Goal: Find specific page/section: Find specific page/section

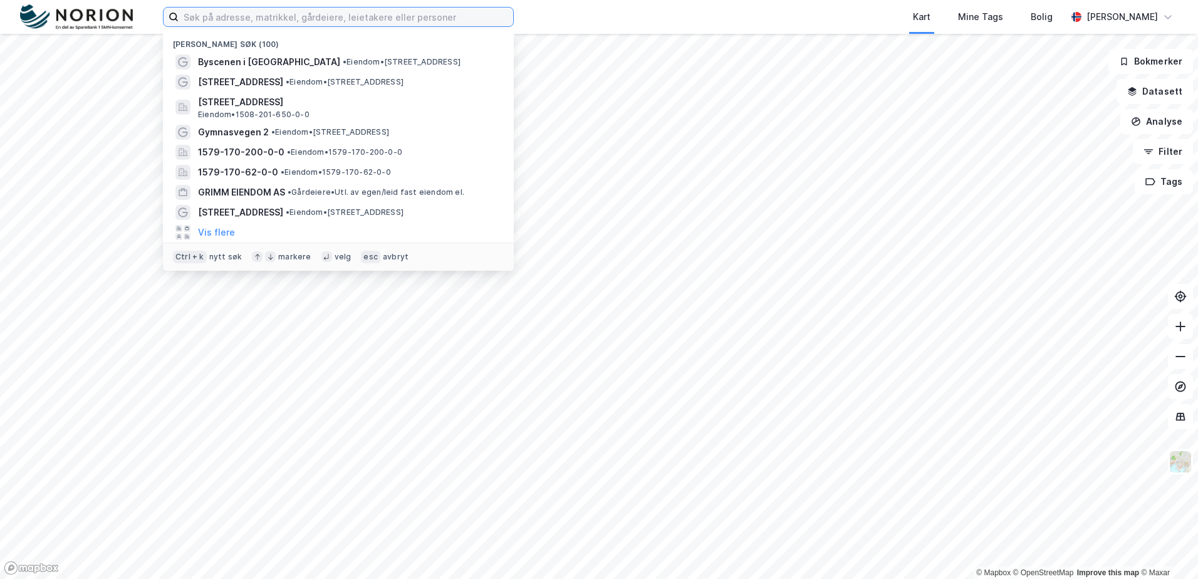
click at [294, 19] on input at bounding box center [346, 17] width 335 height 19
paste input "[STREET_ADDRESS]"
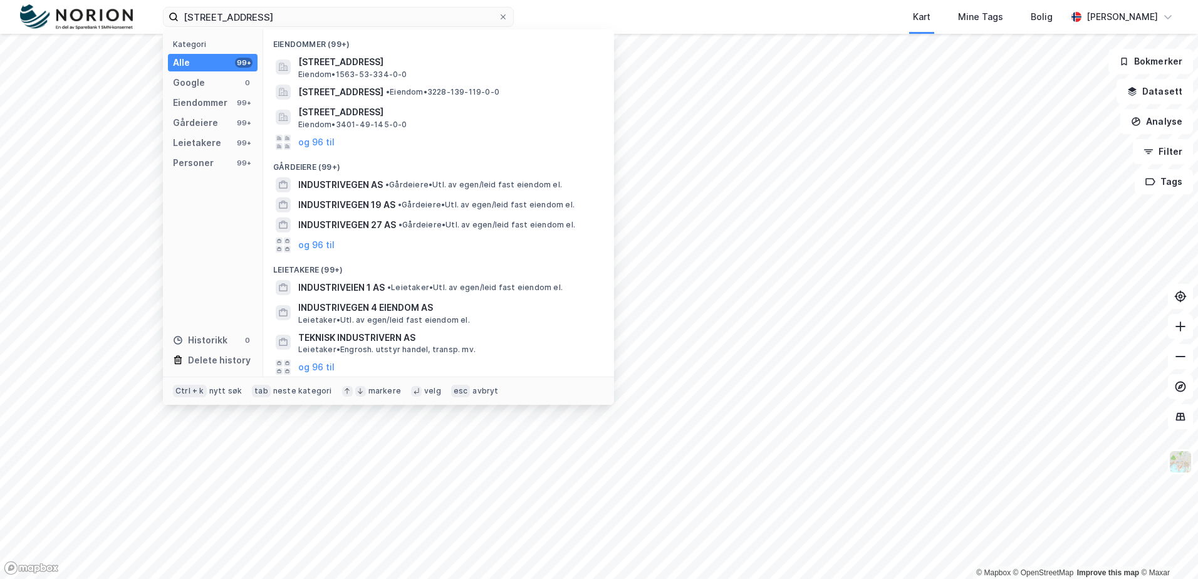
click at [429, 49] on div "Eiendommer (99+)" at bounding box center [438, 40] width 351 height 23
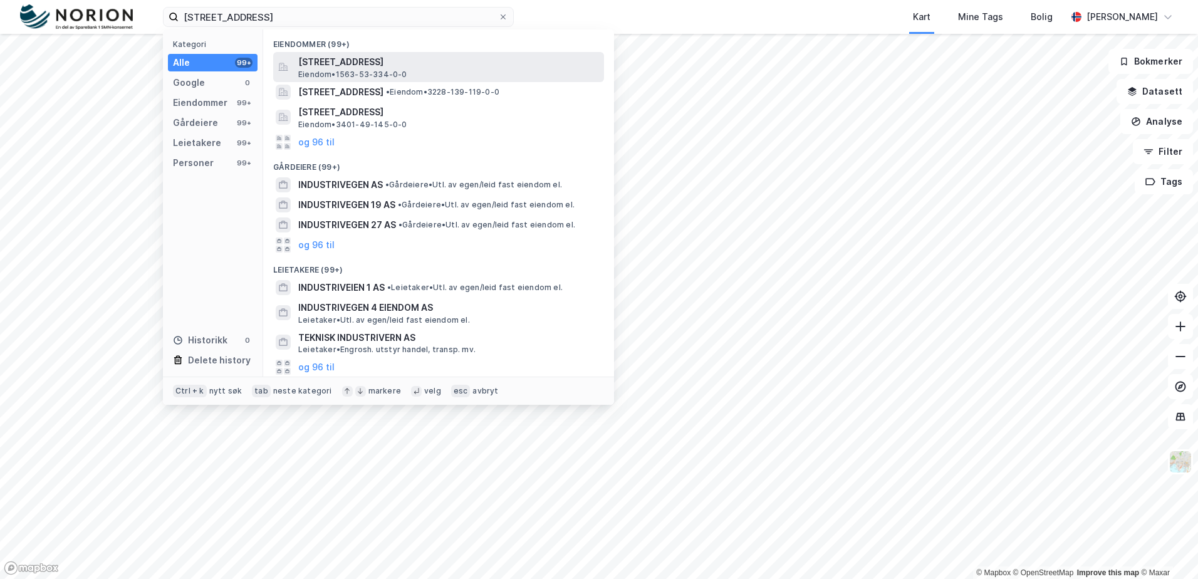
click at [445, 65] on span "[STREET_ADDRESS]" at bounding box center [448, 62] width 301 height 15
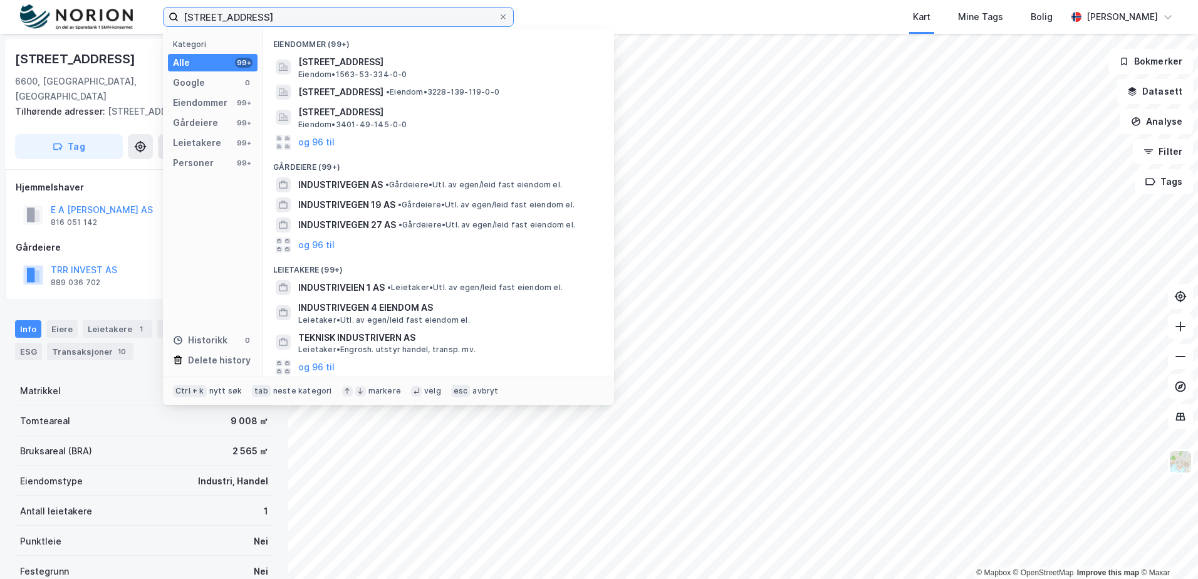
drag, startPoint x: 287, startPoint y: 14, endPoint x: -56, endPoint y: 36, distance: 343.4
click at [0, 36] on html "Industrivegen 43A-C Kategori Alle 99+ Google 0 Eiendommer 99+ Gårdeiere 99+ Lei…" at bounding box center [599, 289] width 1198 height 579
paste input "Ødegårdsvegen 130"
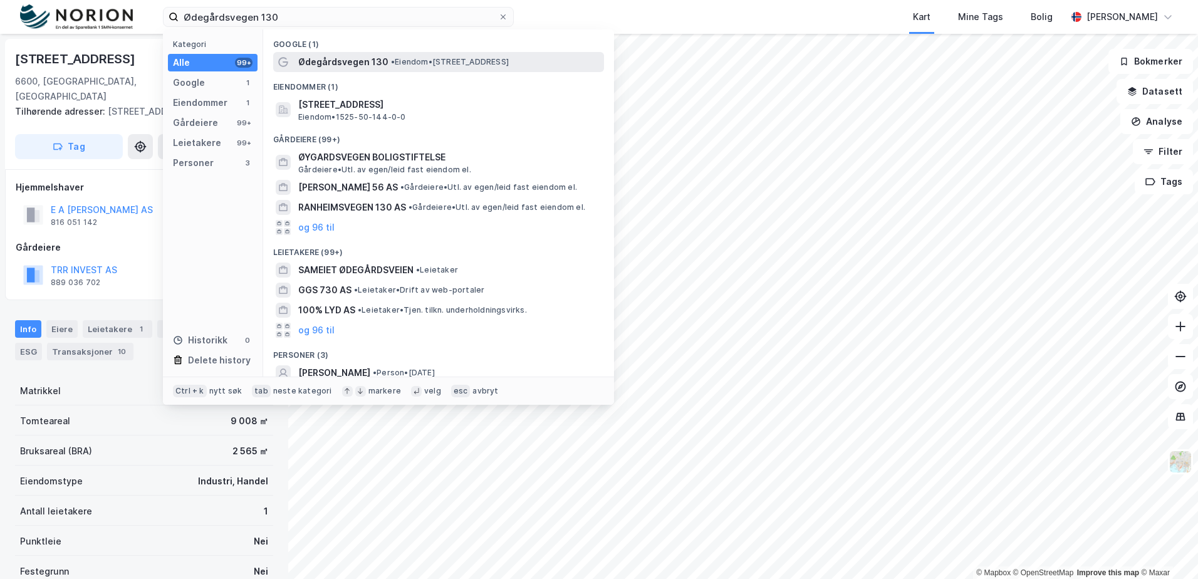
click at [375, 60] on span "Ødegårdsvegen 130" at bounding box center [343, 62] width 90 height 15
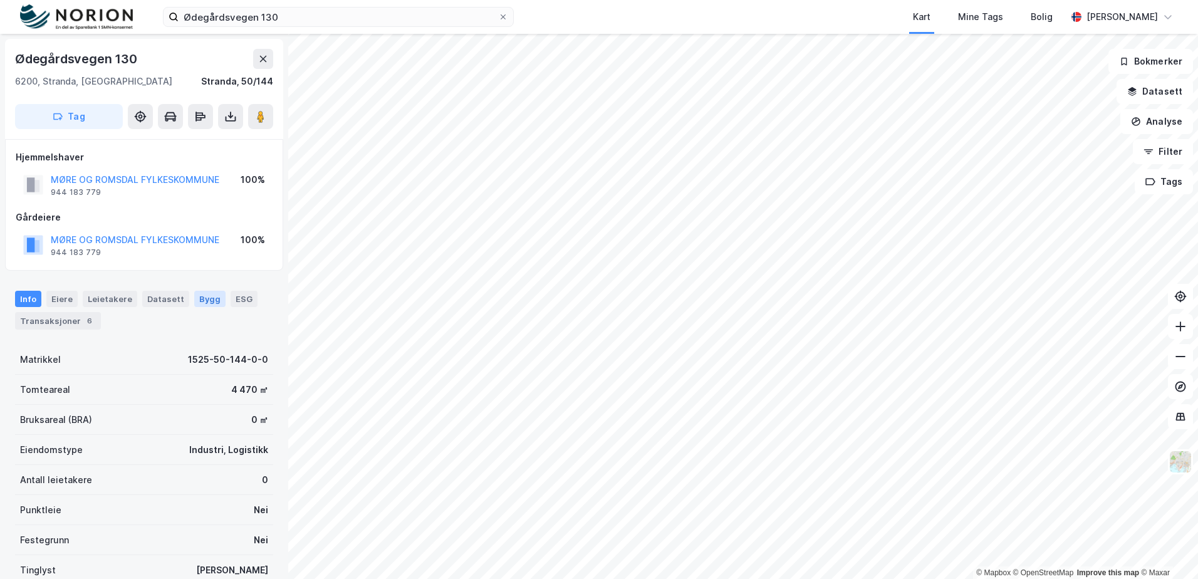
click at [209, 302] on div "Bygg" at bounding box center [209, 299] width 31 height 16
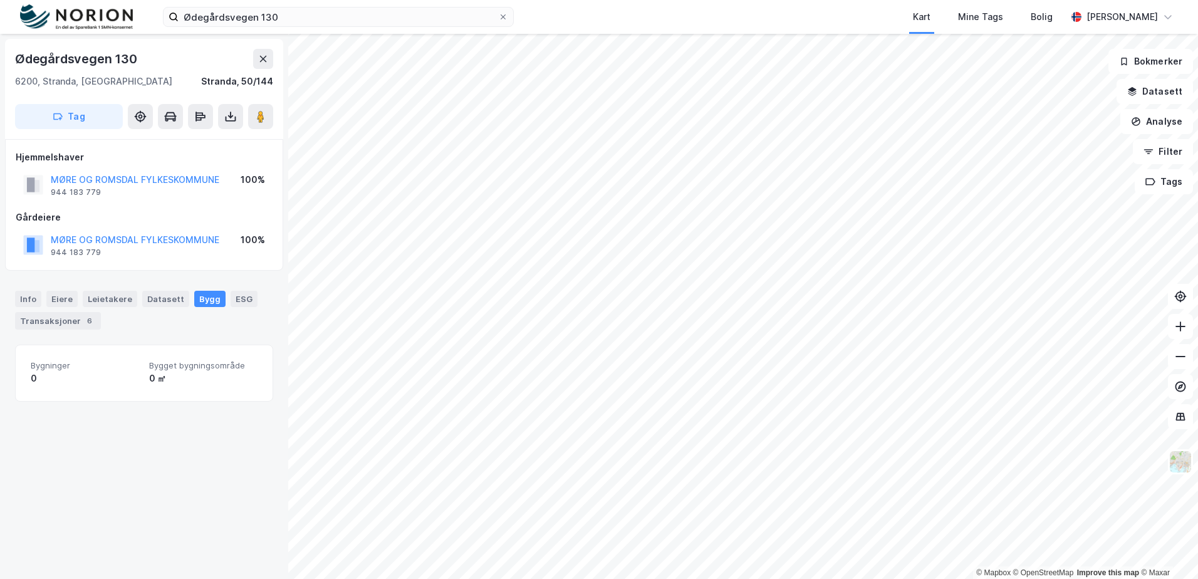
drag, startPoint x: 384, startPoint y: 30, endPoint x: 231, endPoint y: 29, distance: 153.5
click at [231, 29] on div "Ødegårdsvegen 130 Kart Mine Tags Bolig [PERSON_NAME]" at bounding box center [599, 17] width 1198 height 34
click at [321, 13] on input "Ødegårdsvegen 130" at bounding box center [339, 17] width 320 height 19
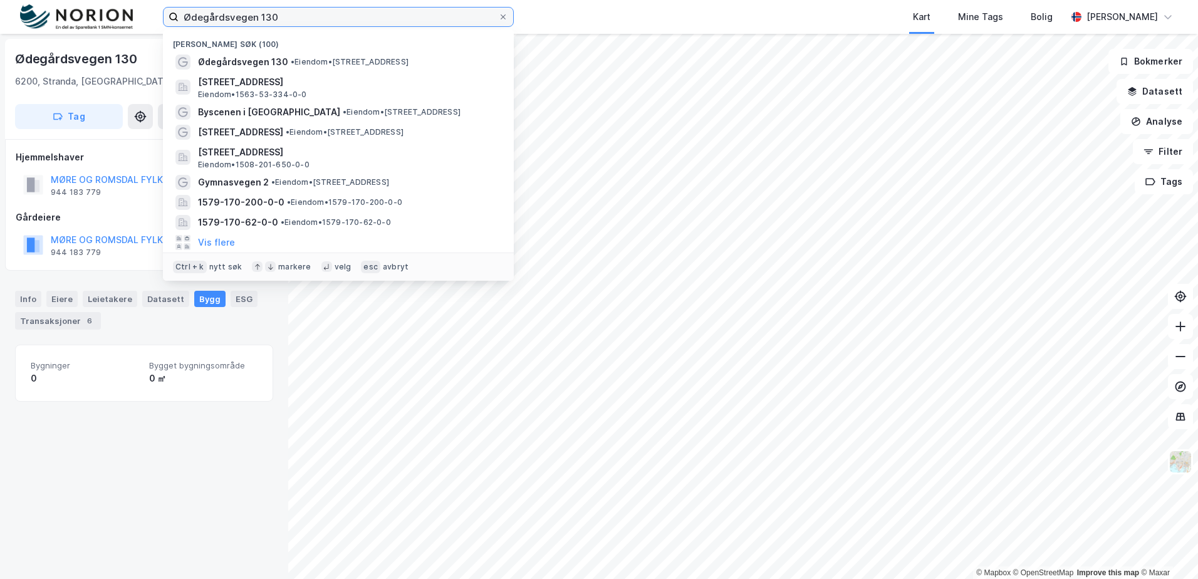
drag, startPoint x: 321, startPoint y: 13, endPoint x: 148, endPoint y: 13, distance: 173.6
click at [148, 13] on div "Ødegårdsvegen 130 Nylige søk (100) Ødegårdsvegen 130 • Eiendom • [STREET_ADDRES…" at bounding box center [599, 17] width 1198 height 34
paste input "[PERSON_NAME]"
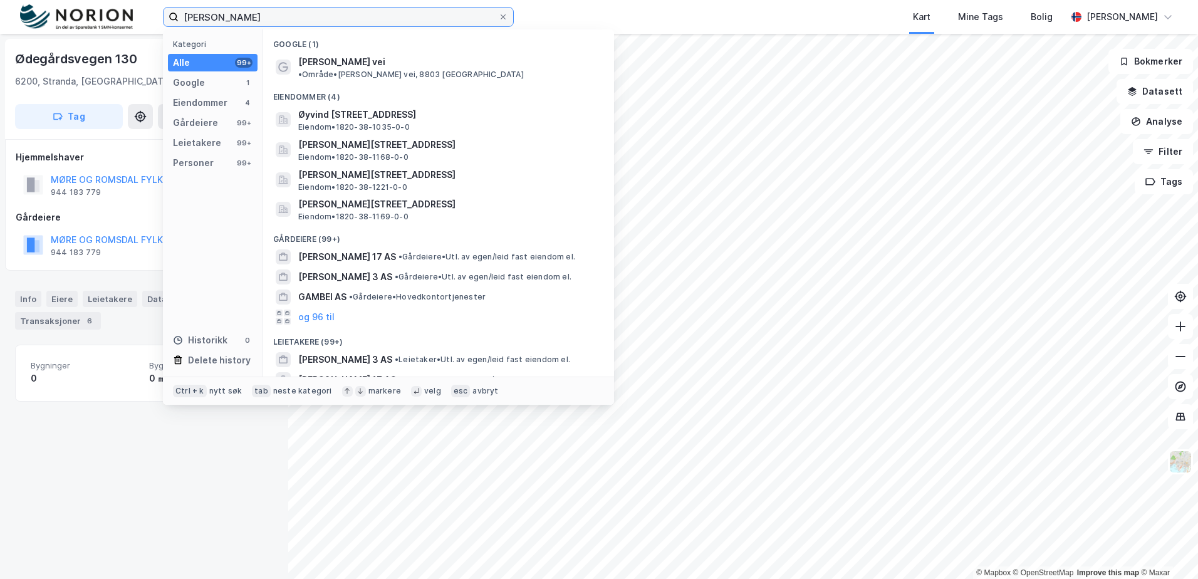
click at [346, 21] on input "[PERSON_NAME]" at bounding box center [339, 17] width 320 height 19
paste input "vei 20-22"
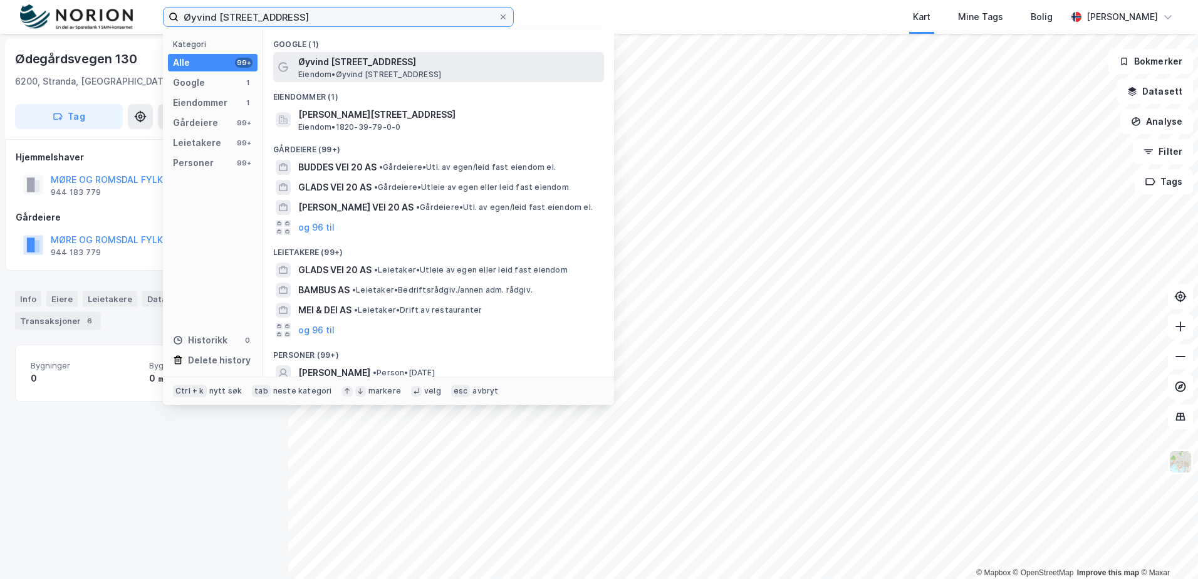
type input "Øyvind [STREET_ADDRESS]"
click at [359, 63] on span "Øyvind [STREET_ADDRESS]" at bounding box center [448, 62] width 301 height 15
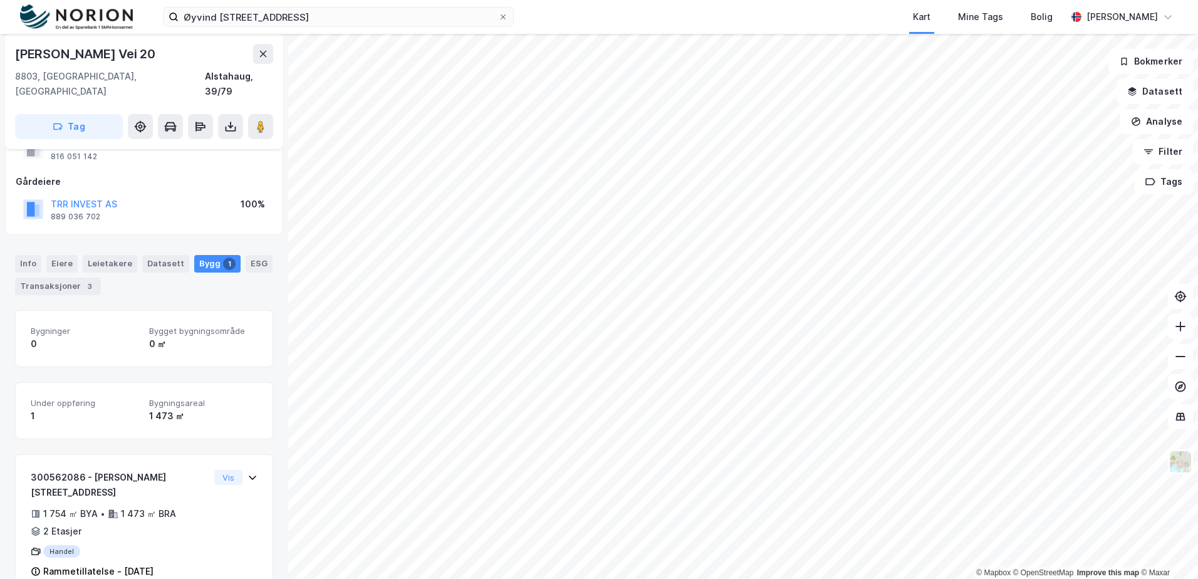
scroll to position [51, 0]
